Goal: Find specific page/section: Find specific page/section

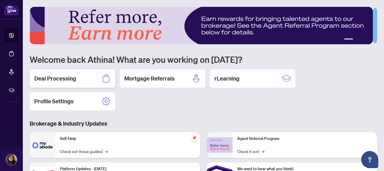
click at [104, 78] on icon at bounding box center [105, 78] width 9 height 9
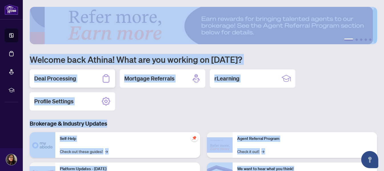
click at [104, 78] on main "1 2 3 4 5 Welcome back Athina! What are you working on [DATE]? Deal Processing …" at bounding box center [203, 85] width 361 height 171
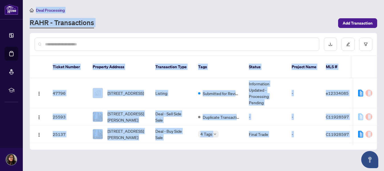
click at [216, 22] on div "RAHR - Transactions" at bounding box center [182, 23] width 305 height 10
click at [370, 64] on th at bounding box center [362, 67] width 23 height 22
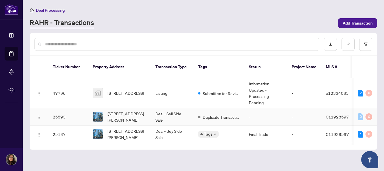
click at [216, 108] on td "Duplicate Transaction" at bounding box center [218, 116] width 51 height 17
